Goal: Task Accomplishment & Management: Manage account settings

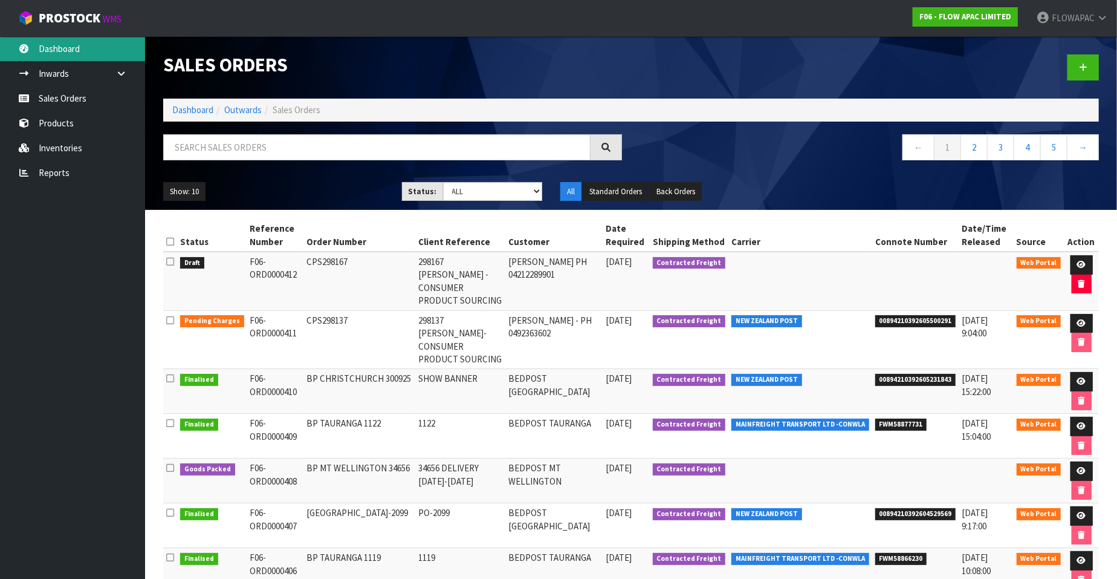
click at [73, 53] on link "Dashboard" at bounding box center [72, 48] width 145 height 25
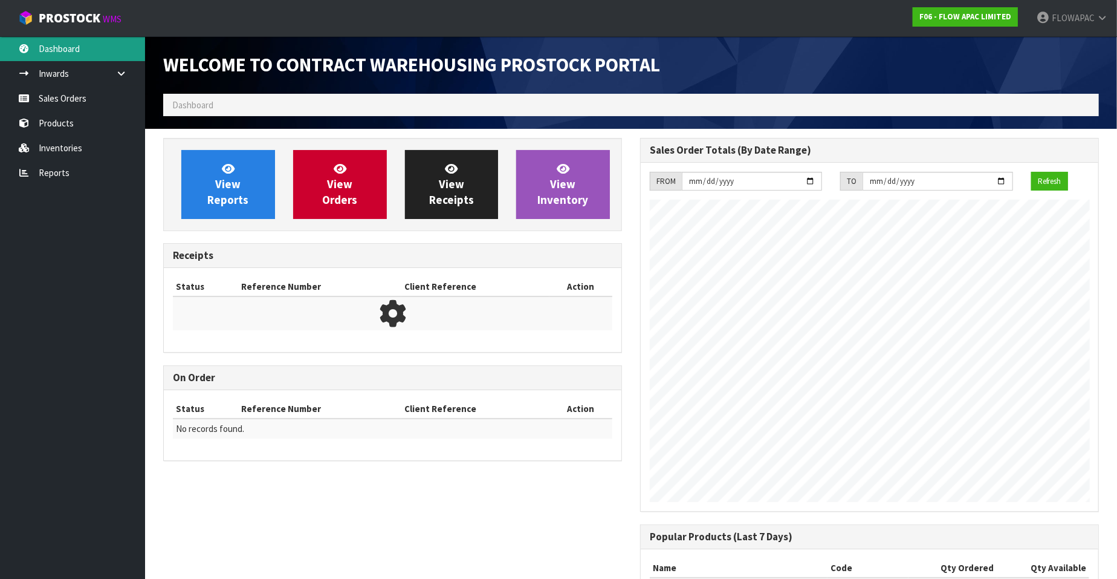
scroll to position [668, 477]
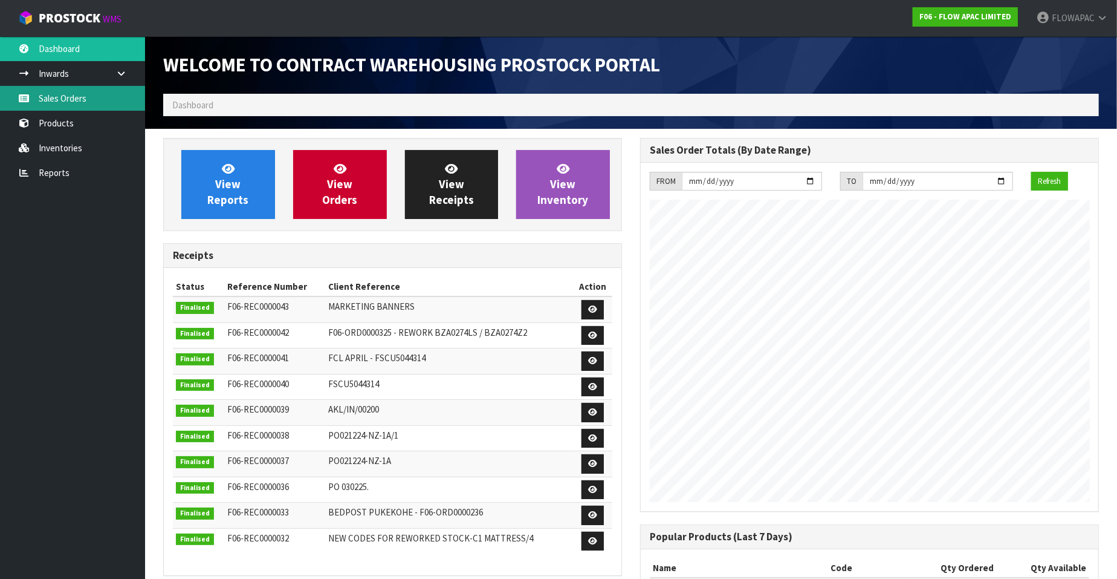
click at [64, 94] on link "Sales Orders" at bounding box center [72, 98] width 145 height 25
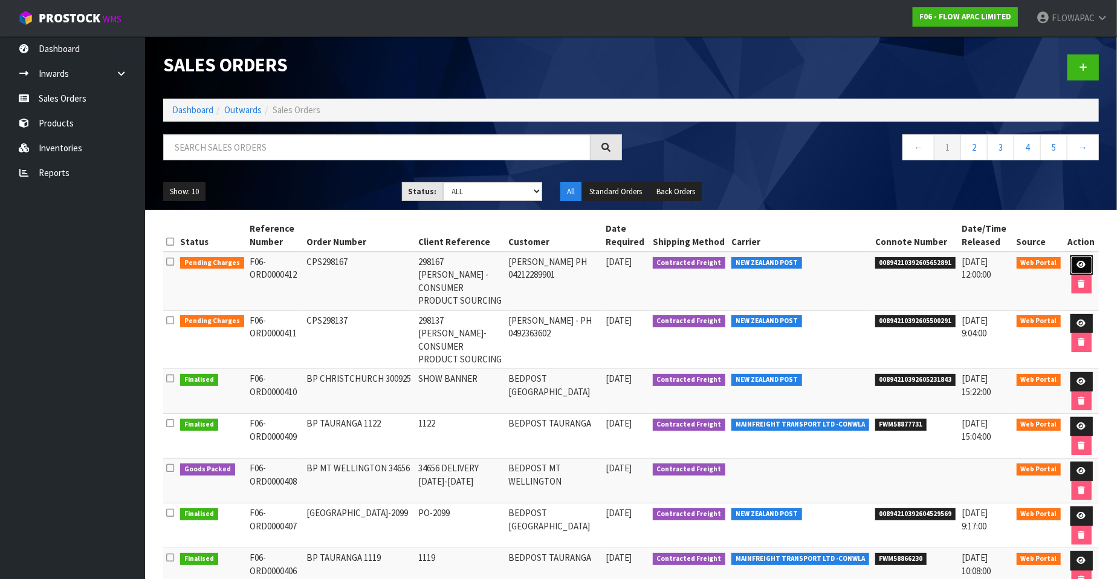
click at [1082, 262] on icon at bounding box center [1081, 265] width 9 height 8
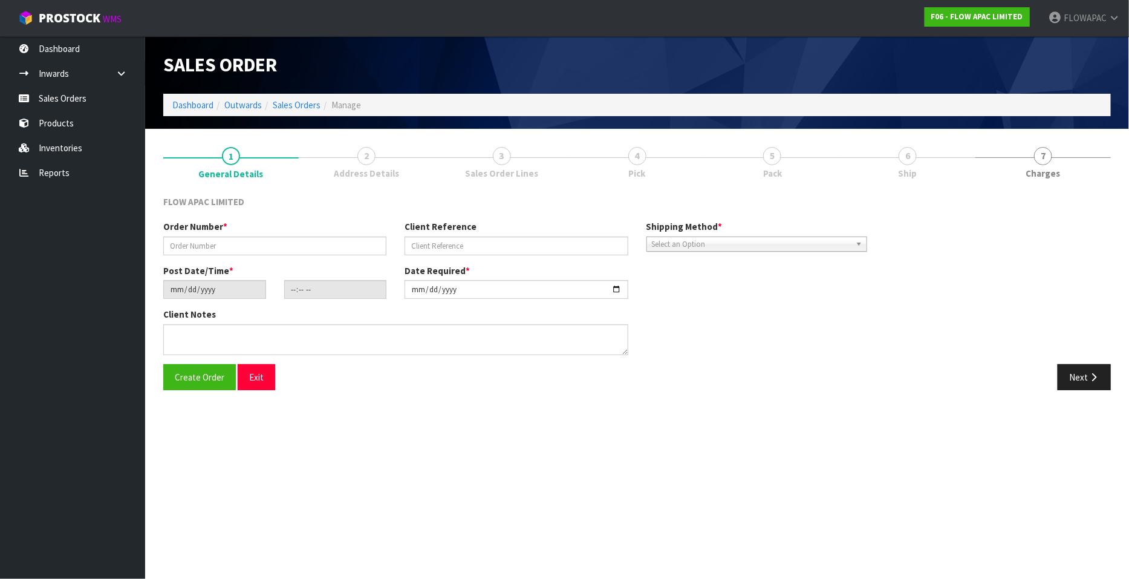
type input "CPS298167"
type input "298167 [PERSON_NAME] - CONSUMER PRODUCT SOURCING"
type input "[DATE]"
type input "02:19:00.000"
type input "[DATE]"
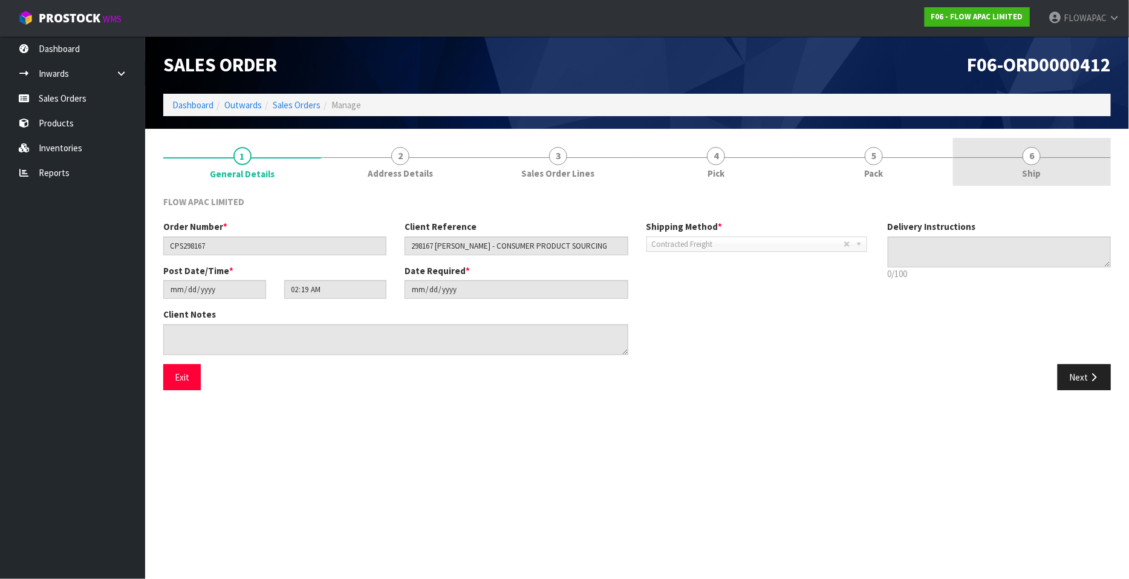
click at [1032, 154] on span "6" at bounding box center [1031, 156] width 18 height 18
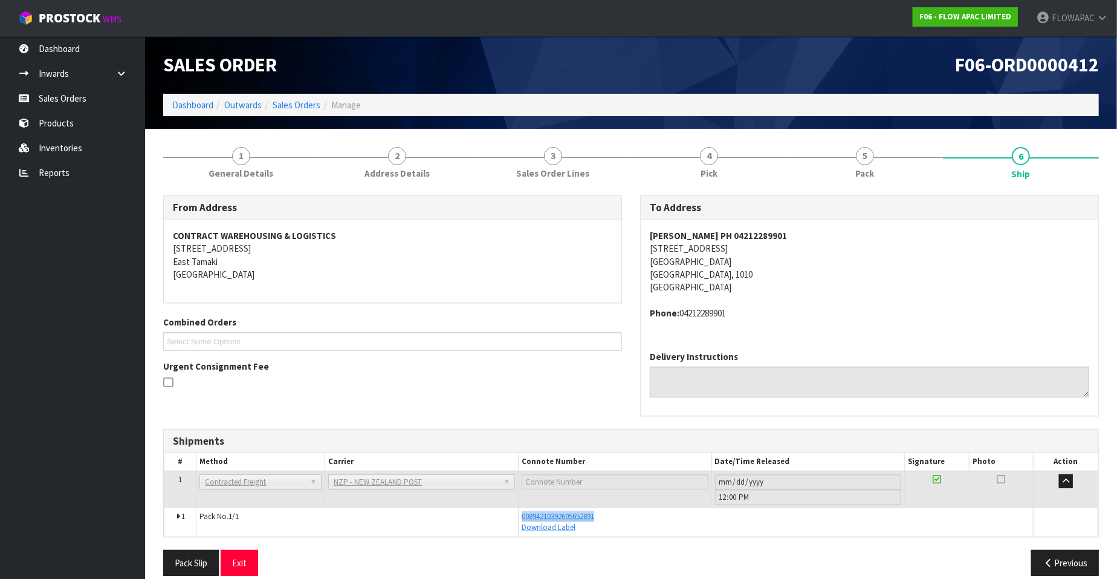
drag, startPoint x: 608, startPoint y: 518, endPoint x: 521, endPoint y: 516, distance: 87.7
click at [521, 516] on td "00894210392605652891 Download Label" at bounding box center [776, 521] width 515 height 28
copy span "00894210392605652891"
